Goal: Task Accomplishment & Management: Complete application form

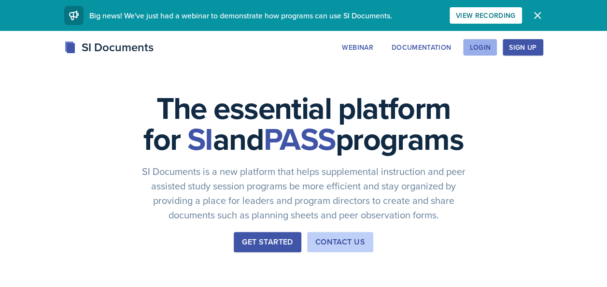
click at [478, 47] on div "Login" at bounding box center [480, 47] width 21 height 8
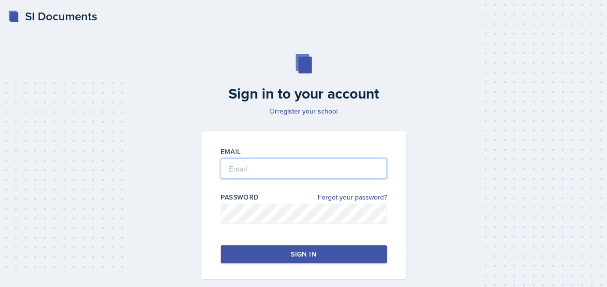
click at [280, 167] on input "email" at bounding box center [304, 168] width 166 height 20
type input "[EMAIL_ADDRESS][DOMAIN_NAME]"
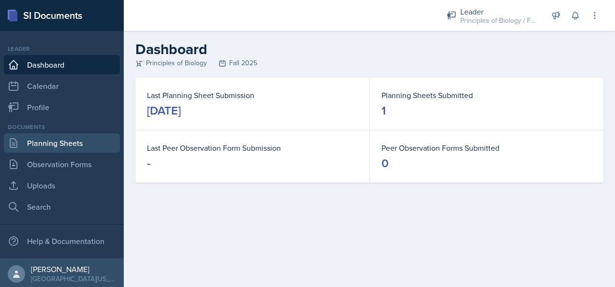
click at [75, 139] on link "Planning Sheets" at bounding box center [62, 142] width 116 height 19
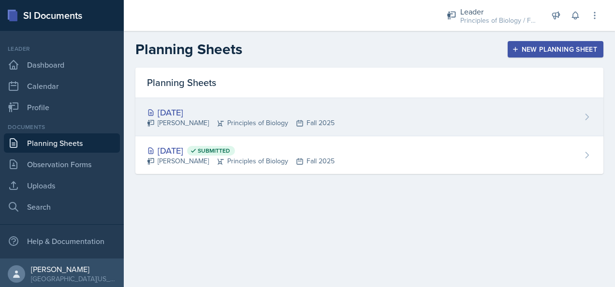
click at [250, 107] on div "[DATE]" at bounding box center [240, 112] width 187 height 13
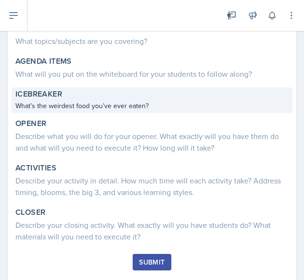
scroll to position [99, 0]
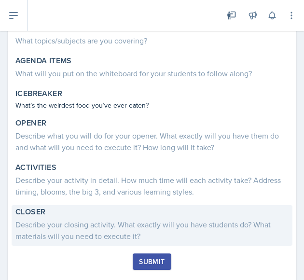
click at [105, 222] on div "Describe your closing activity. What exactly will you have students do? What ma…" at bounding box center [151, 230] width 273 height 23
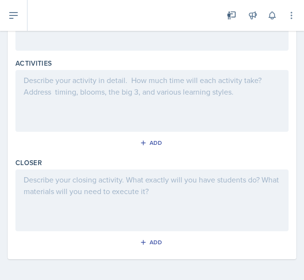
click at [74, 183] on div at bounding box center [151, 201] width 273 height 62
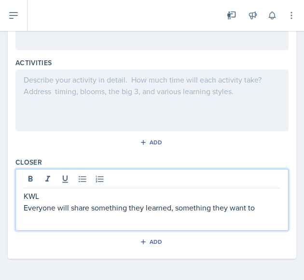
click at [170, 206] on p "Everyone will share something they learned, something they want to" at bounding box center [152, 208] width 257 height 12
click at [251, 204] on p "Everyone will share something they know, something they want to" at bounding box center [152, 208] width 257 height 12
click at [61, 218] on p "Everyone will share something they know, something they want to learn more abou…" at bounding box center [152, 213] width 257 height 23
click at [101, 215] on p "Everyone will share something they know, something they want to study more, and…" at bounding box center [152, 213] width 257 height 23
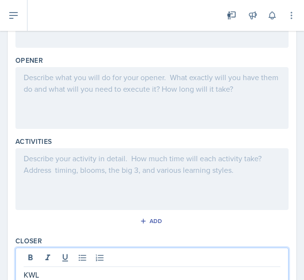
scroll to position [260, 0]
